Goal: Information Seeking & Learning: Understand process/instructions

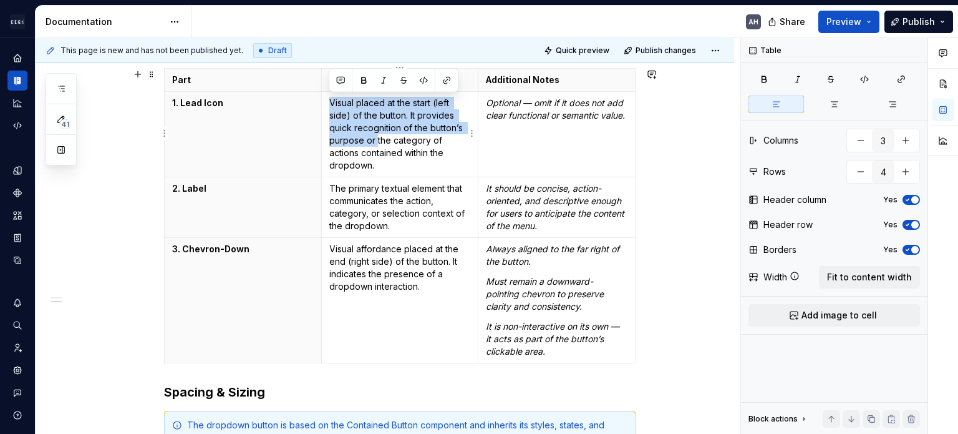
click at [391, 160] on p "Visual placed at the start (left side) of the button. It provides quick recogni…" at bounding box center [400, 134] width 142 height 75
click at [401, 195] on p "The primary textual element that communicates the action, category, or selectio…" at bounding box center [400, 207] width 142 height 50
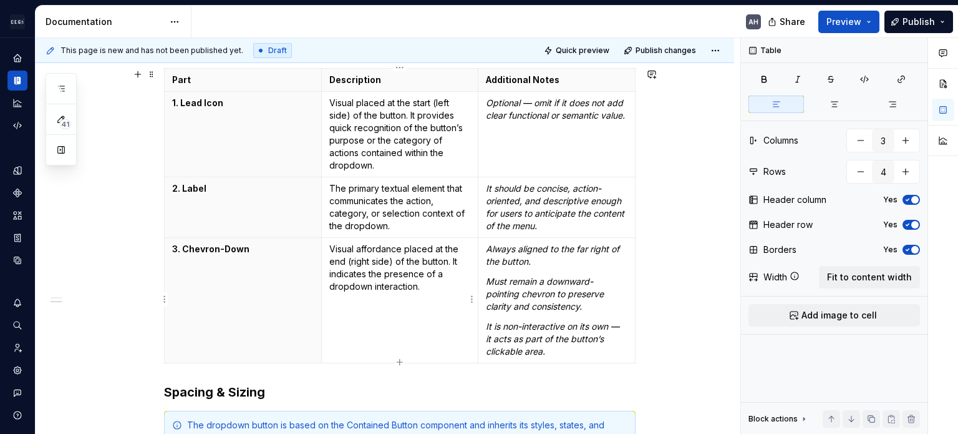
click at [417, 300] on td "Visual affordance placed at the end (right side) of the button. It indicates th…" at bounding box center [399, 300] width 157 height 125
drag, startPoint x: 329, startPoint y: 246, endPoint x: 358, endPoint y: 254, distance: 29.7
click at [358, 254] on p "Visual affordance placed at the end (right side) of the button. It indicates th…" at bounding box center [400, 268] width 142 height 50
click at [416, 282] on p "Visual affordance placed at the end (right side) of the button. It indicates th…" at bounding box center [400, 268] width 142 height 50
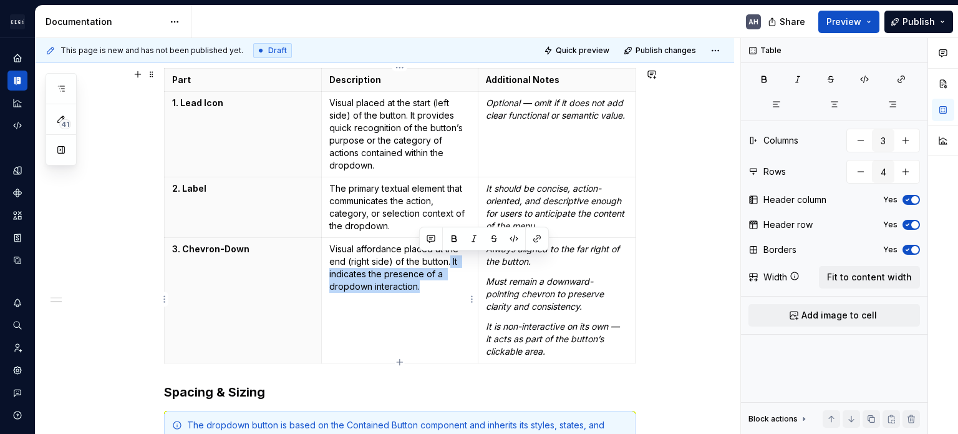
drag, startPoint x: 422, startPoint y: 285, endPoint x: 451, endPoint y: 263, distance: 35.6
click at [451, 263] on p "Visual affordance placed at the end (right side) of the button. It indicates th…" at bounding box center [400, 268] width 142 height 50
copy p "It indicates the presence of a dropdown interaction."
click at [418, 285] on p "Visual affordance placed at the end (right side) of the button. It indicates th…" at bounding box center [400, 268] width 142 height 50
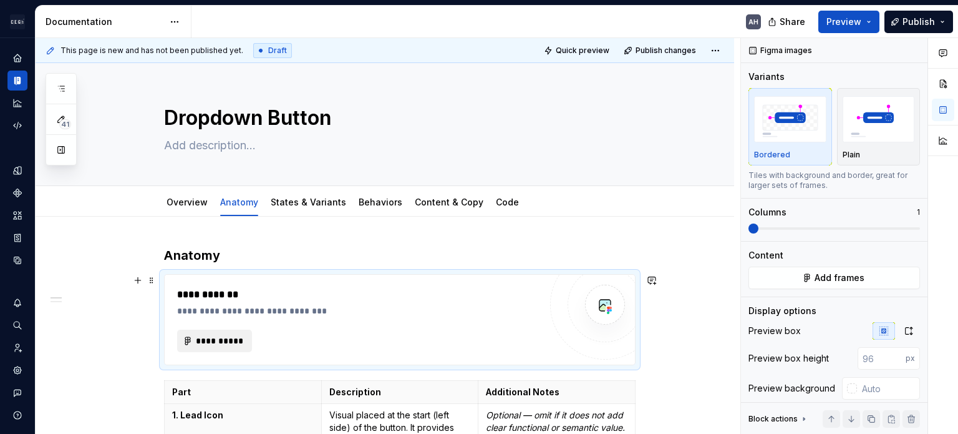
click at [223, 334] on span "**********" at bounding box center [219, 340] width 49 height 12
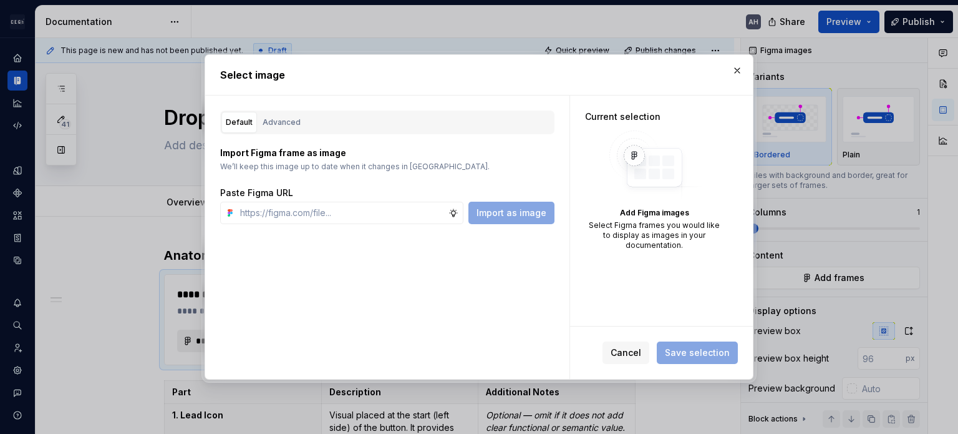
type textarea "*"
type input "[URL][DOMAIN_NAME]"
type textarea "*"
type input "[URL][DOMAIN_NAME]"
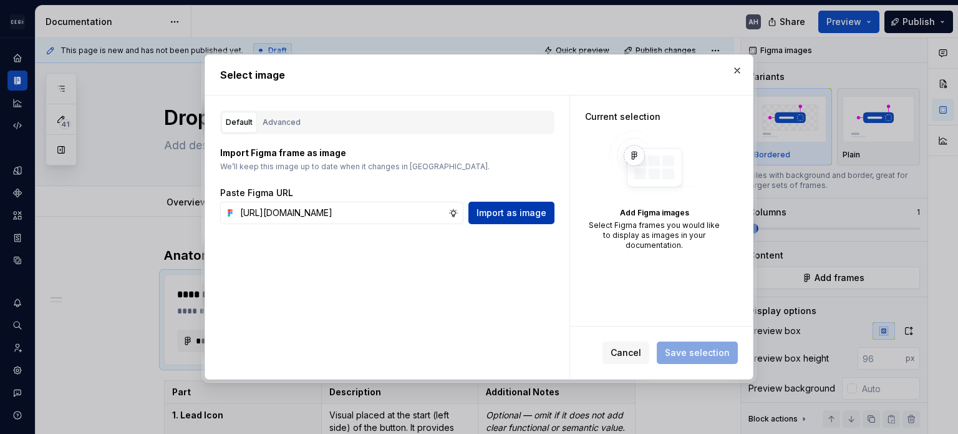
click at [499, 213] on span "Import as image" at bounding box center [512, 213] width 70 height 12
type textarea "*"
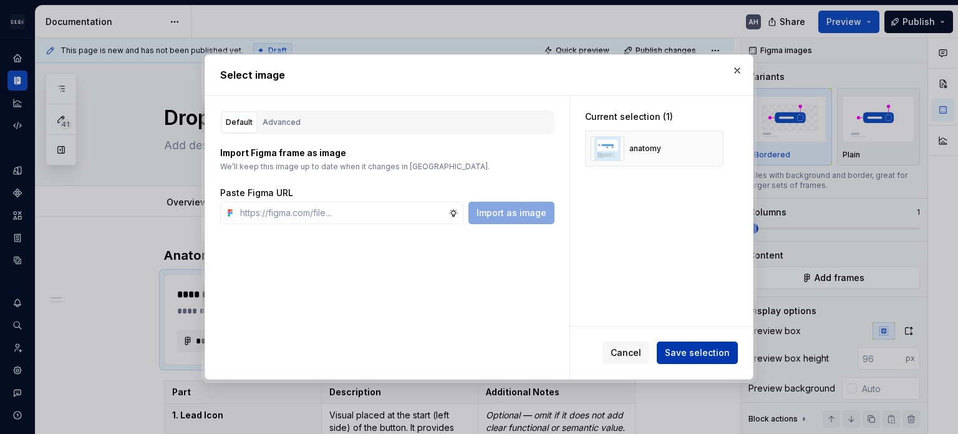
click at [702, 351] on span "Save selection" at bounding box center [697, 352] width 65 height 12
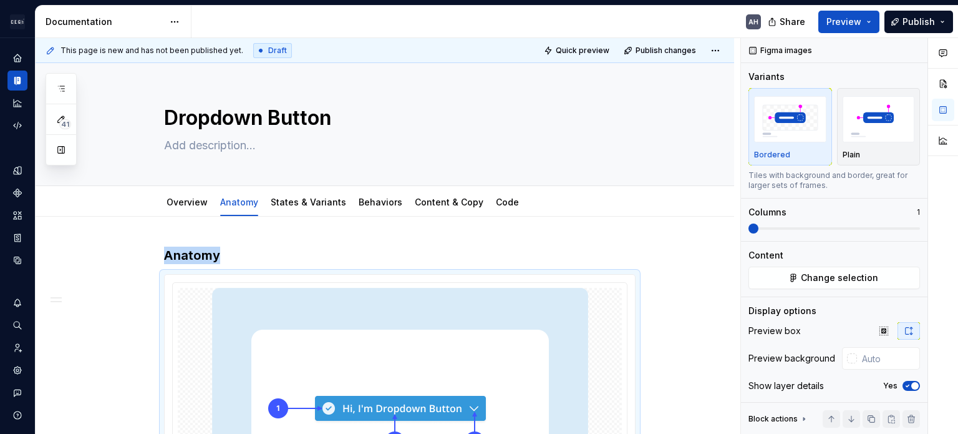
scroll to position [235, 0]
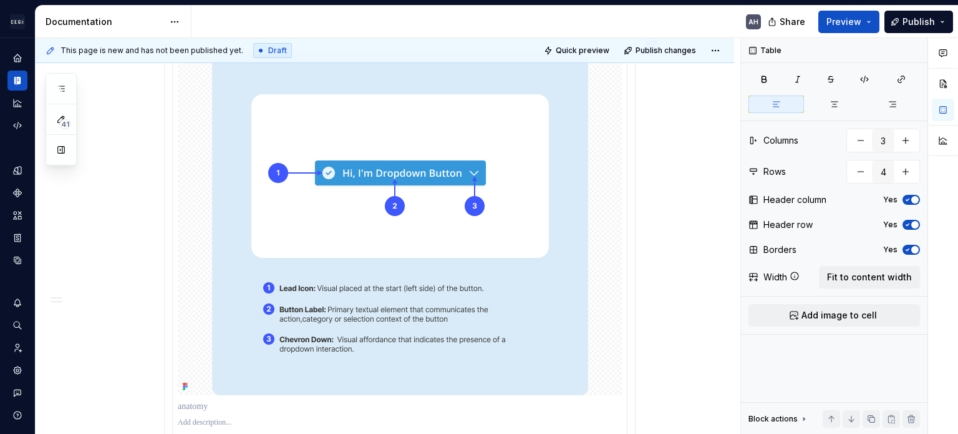
type textarea "*"
